Goal: Transaction & Acquisition: Purchase product/service

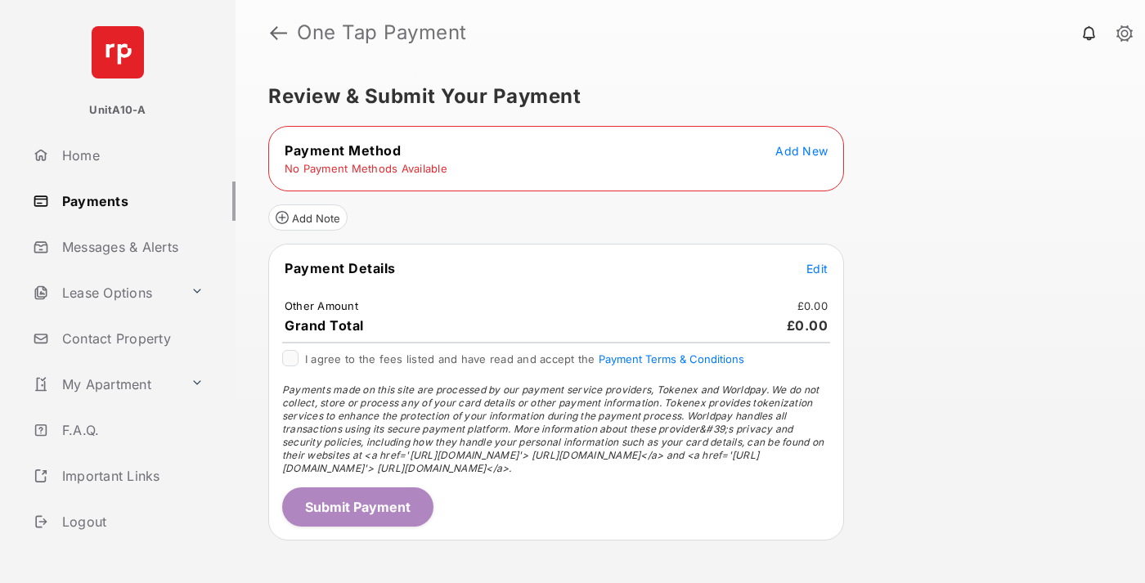
click at [801, 150] on span "Add New" at bounding box center [801, 151] width 52 height 14
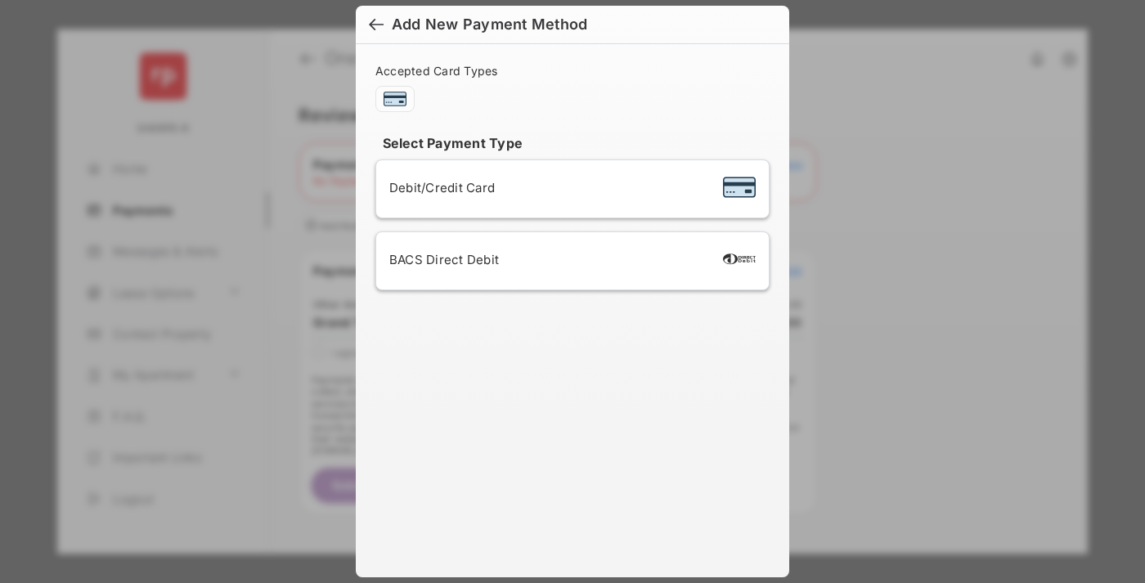
click at [437, 187] on span "Debit/Credit Card" at bounding box center [441, 188] width 105 height 16
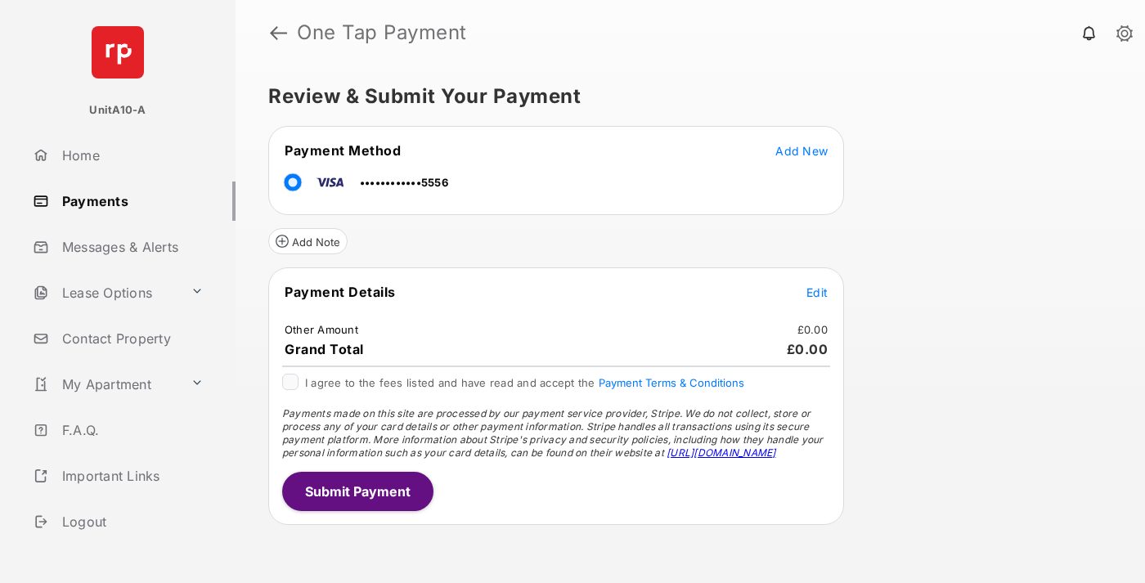
click at [817, 292] on span "Edit" at bounding box center [816, 292] width 21 height 14
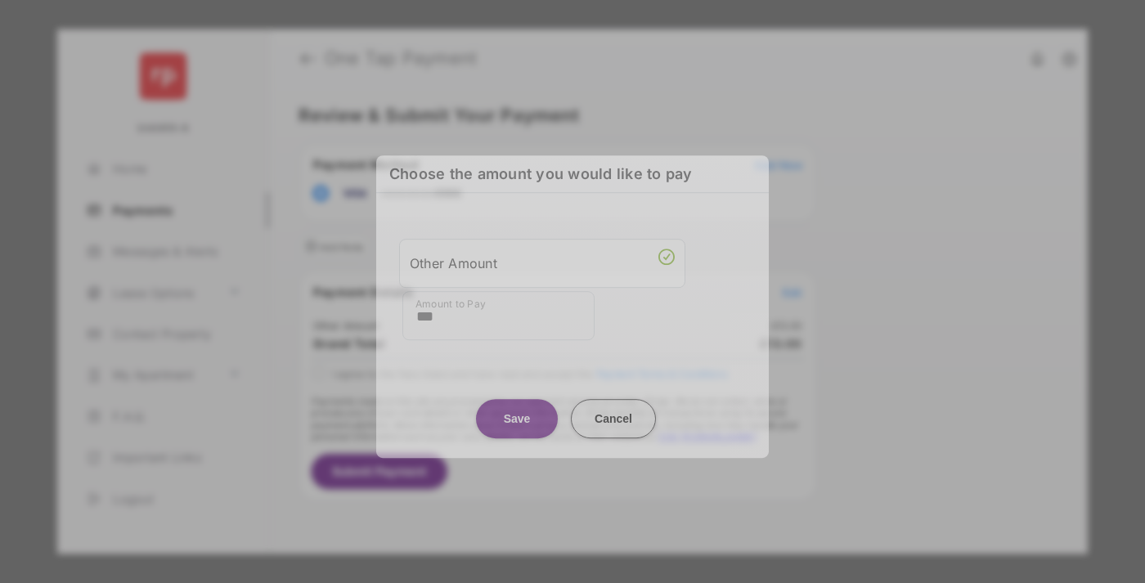
type input "***"
click at [517, 418] on button "Save" at bounding box center [517, 418] width 82 height 39
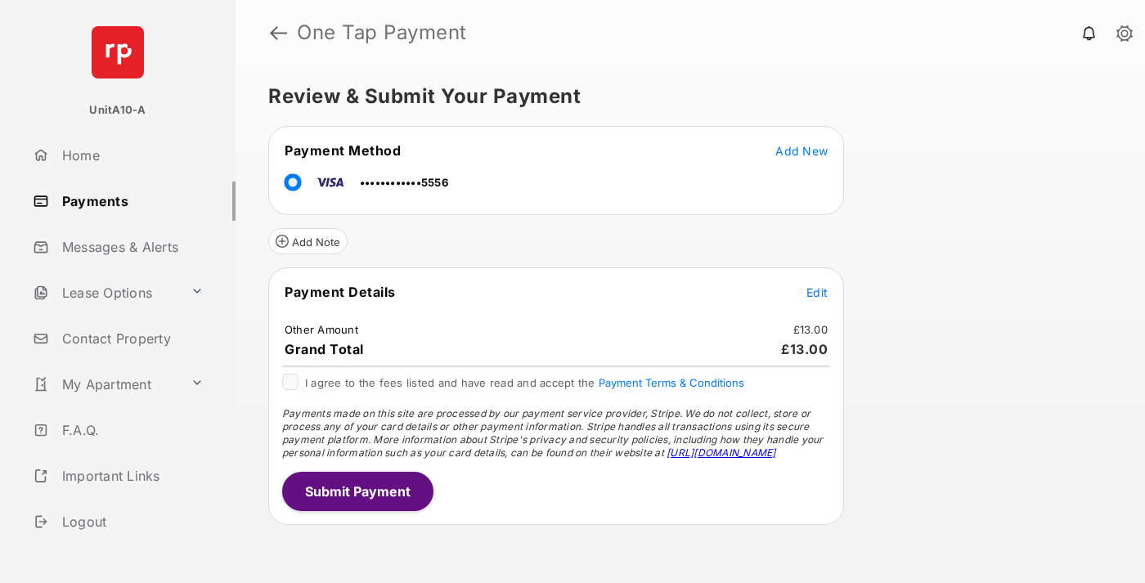
click at [356, 491] on button "Submit Payment" at bounding box center [357, 491] width 151 height 39
